Goal: Task Accomplishment & Management: Use online tool/utility

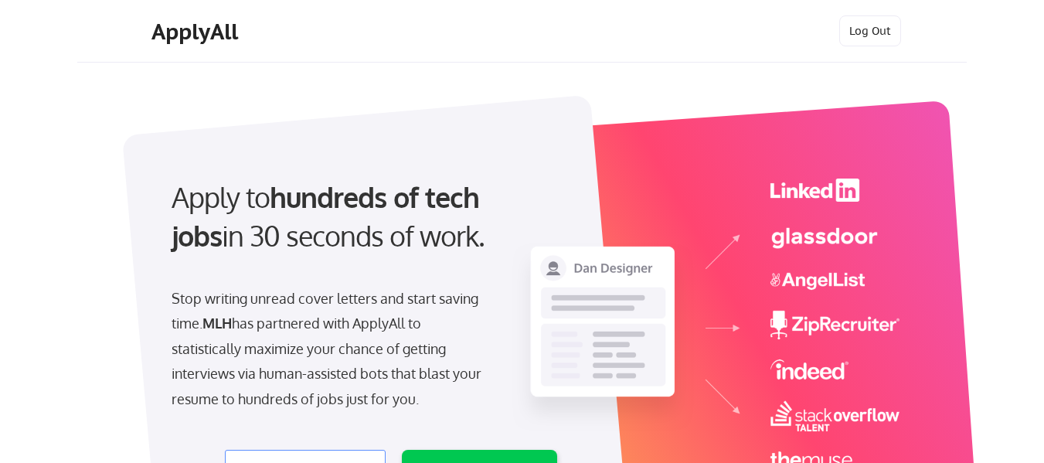
select select ""engineering""
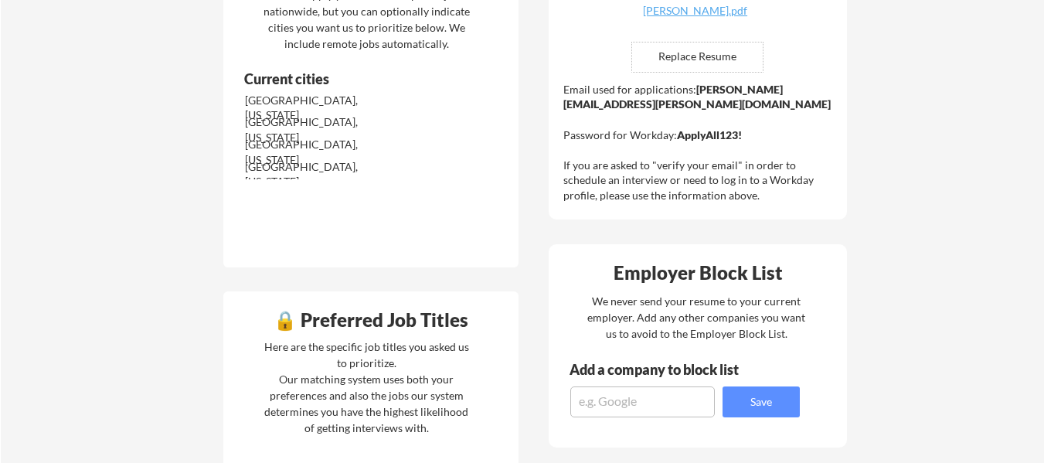
scroll to position [287, 0]
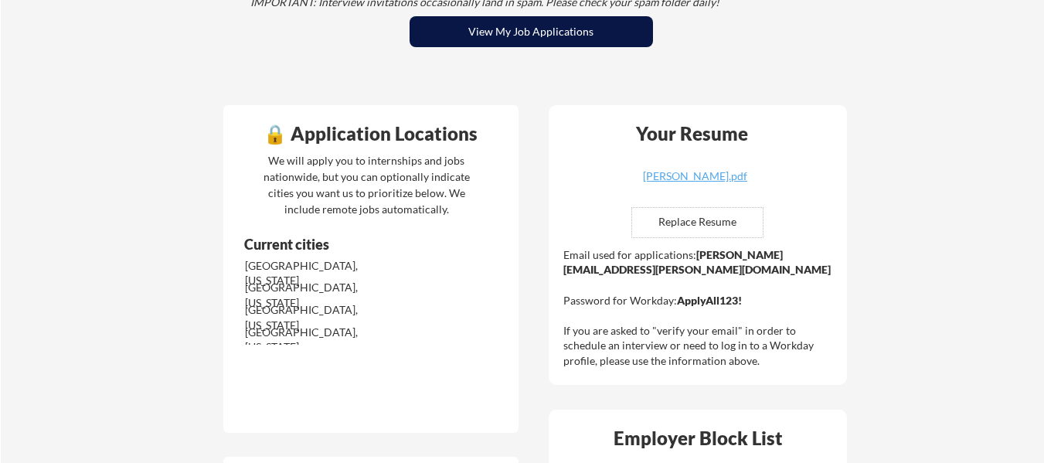
click at [589, 42] on button "View My Job Applications" at bounding box center [531, 31] width 243 height 31
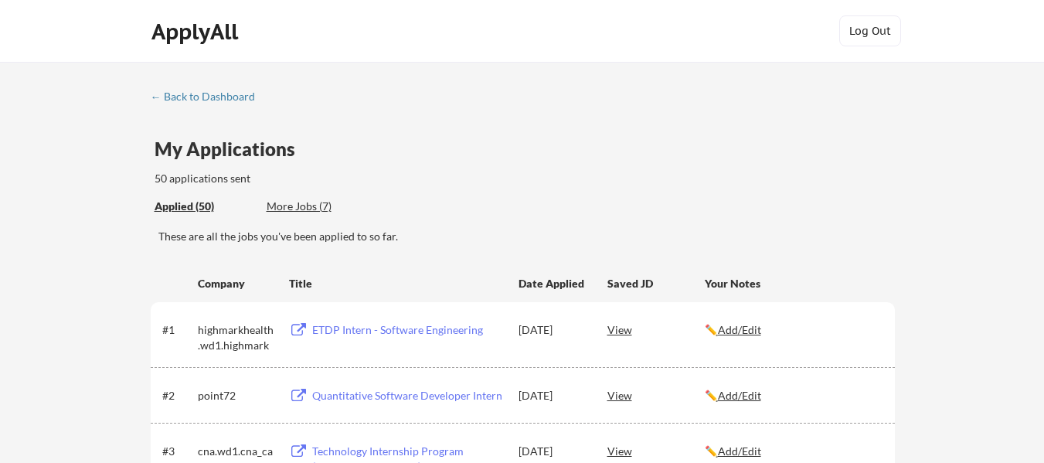
click at [303, 206] on div "More Jobs (7)" at bounding box center [324, 206] width 114 height 15
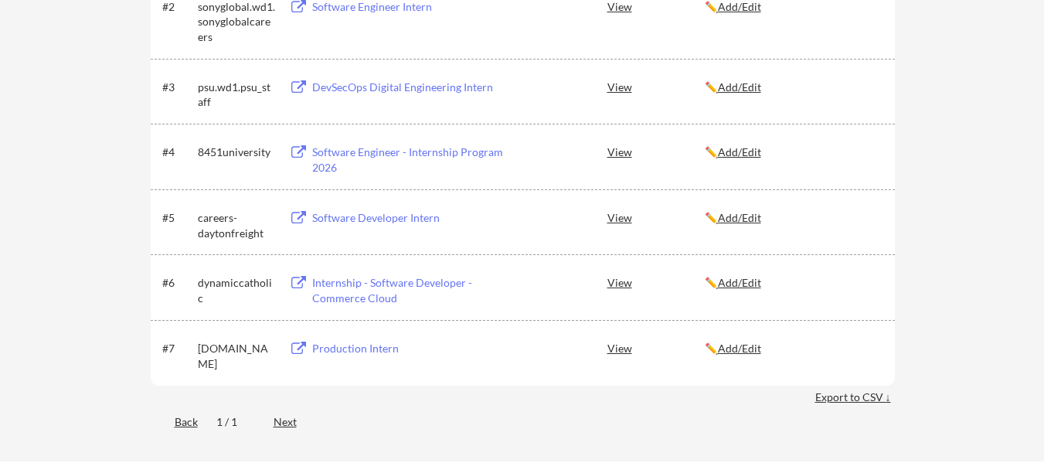
scroll to position [383, 0]
click at [337, 335] on div "Production Intern" at bounding box center [406, 346] width 196 height 28
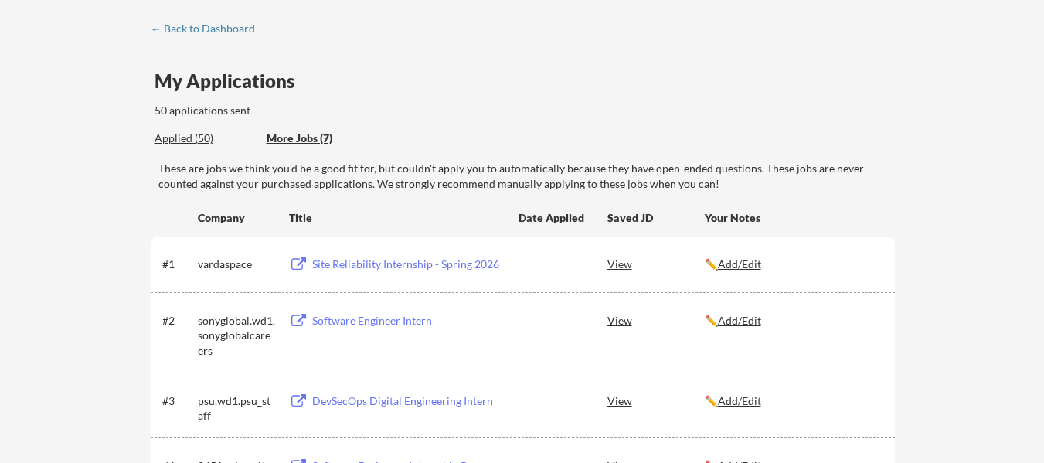
scroll to position [0, 0]
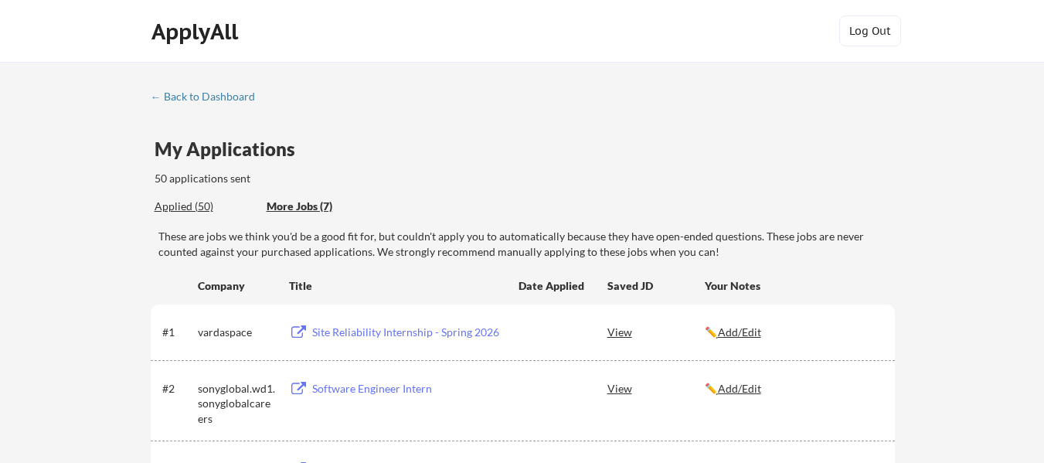
click at [214, 100] on div "← Back to Dashboard" at bounding box center [209, 96] width 116 height 11
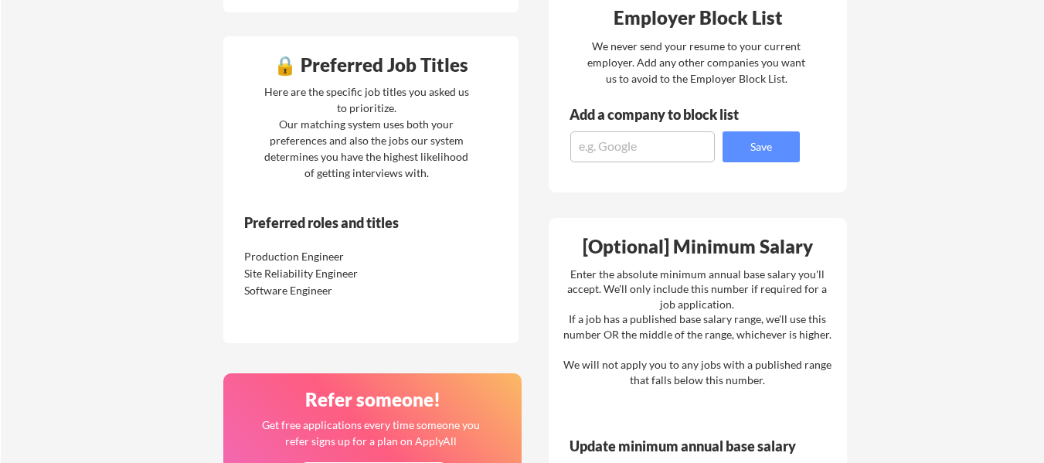
scroll to position [693, 0]
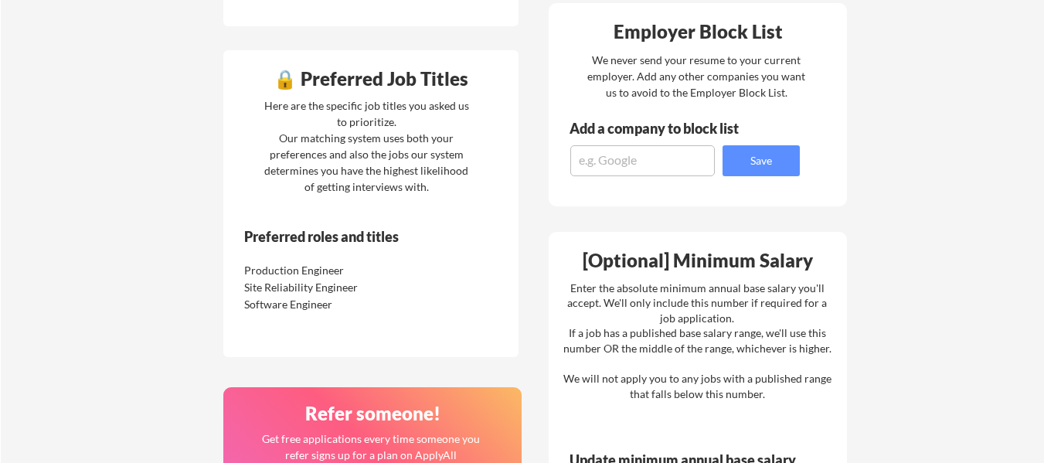
click at [644, 165] on textarea at bounding box center [642, 160] width 145 height 31
